Goal: Book appointment/travel/reservation

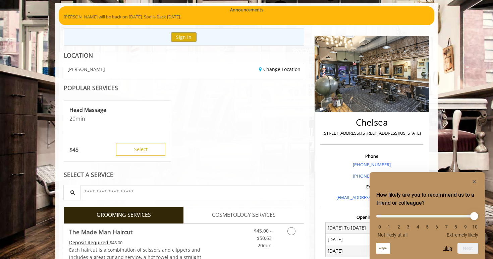
scroll to position [100, 0]
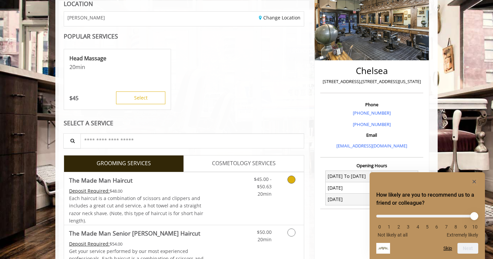
click at [184, 198] on span "Each haircut is a combination of scissors and clippers and includes a great cut…" at bounding box center [136, 209] width 134 height 29
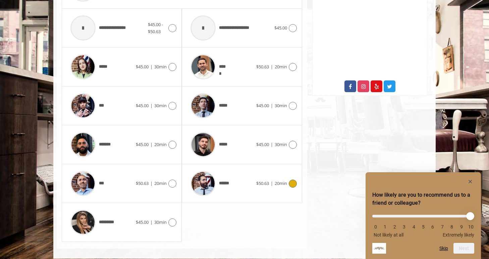
click at [259, 177] on div "****** $50.63 | 20min" at bounding box center [241, 184] width 109 height 32
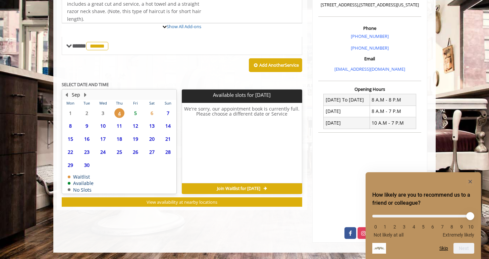
scroll to position [206, 0]
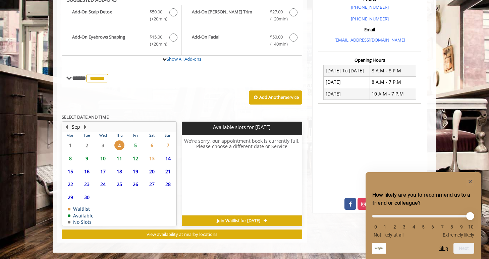
click at [132, 145] on span "5" at bounding box center [136, 146] width 10 height 10
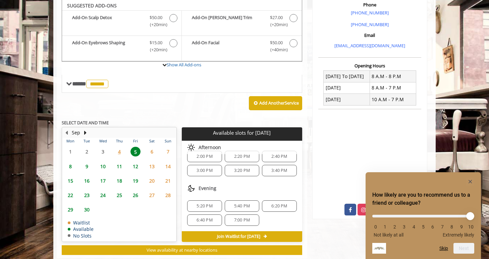
scroll to position [200, 0]
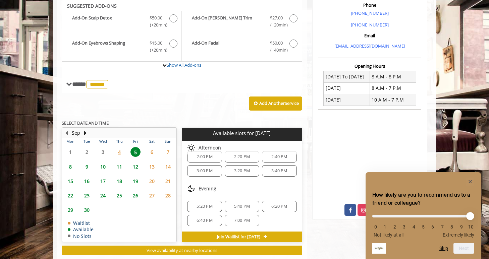
click at [244, 208] on span "5:40 PM" at bounding box center [242, 206] width 16 height 5
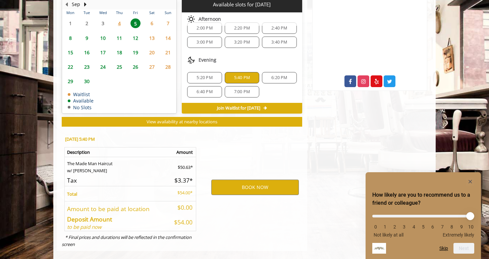
scroll to position [337, 0]
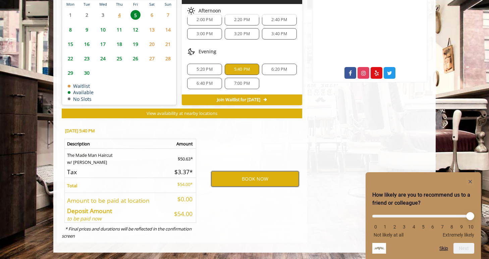
click at [252, 181] on button "BOOK NOW" at bounding box center [255, 178] width 88 height 15
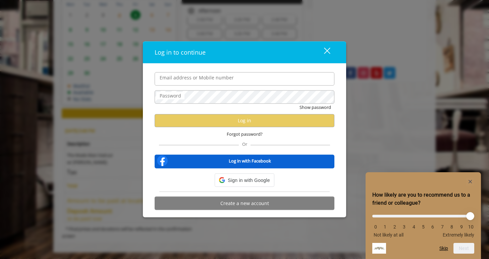
type input "**********"
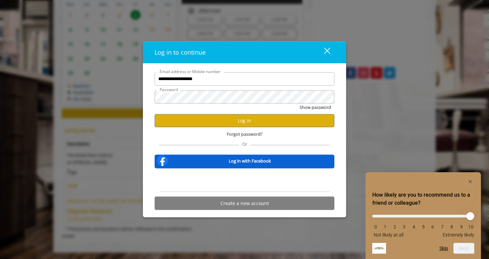
scroll to position [0, 0]
click at [243, 119] on button "Log in" at bounding box center [245, 120] width 180 height 13
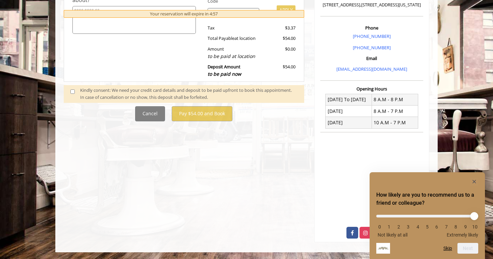
scroll to position [205, 0]
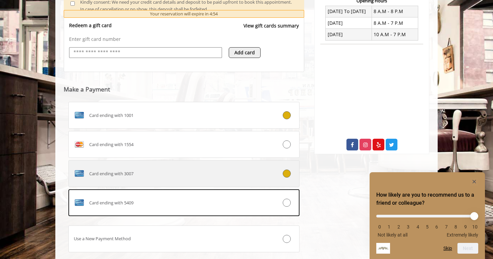
click at [155, 182] on label "Card ending with 3007" at bounding box center [183, 173] width 231 height 27
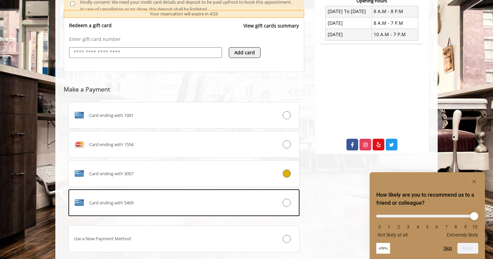
scroll to position [307, 0]
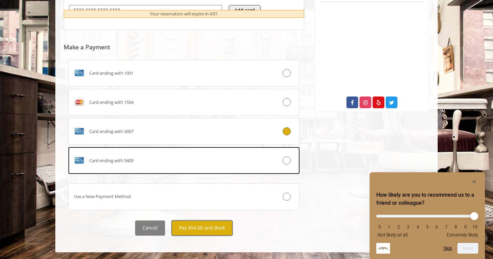
click at [206, 233] on button "Pay $54.00 and Book" at bounding box center [202, 228] width 61 height 15
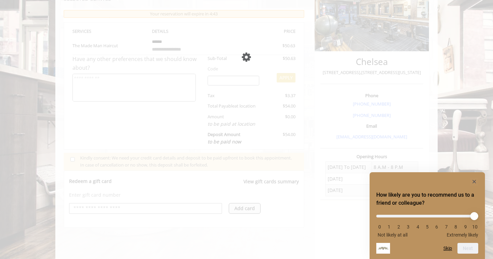
scroll to position [0, 0]
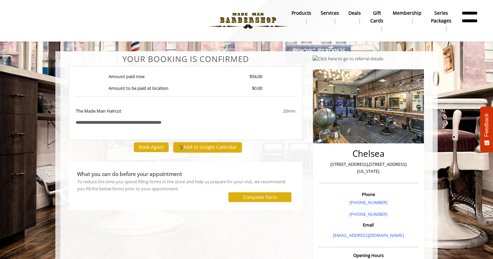
click at [196, 146] on button "Add to Google Calendar" at bounding box center [208, 148] width 68 height 10
